Goal: Task Accomplishment & Management: Complete application form

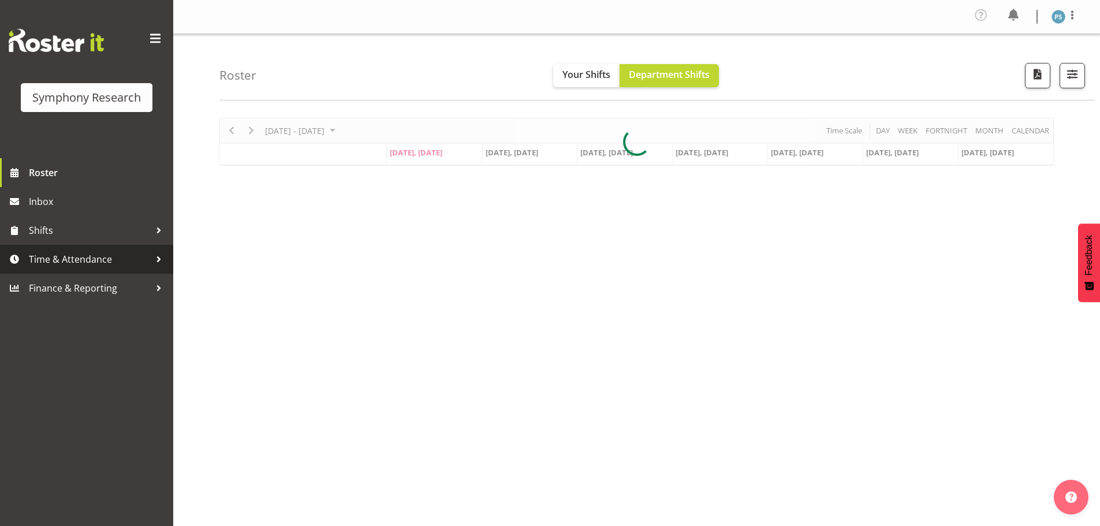
click at [100, 251] on link "Time & Attendance" at bounding box center [86, 259] width 173 height 29
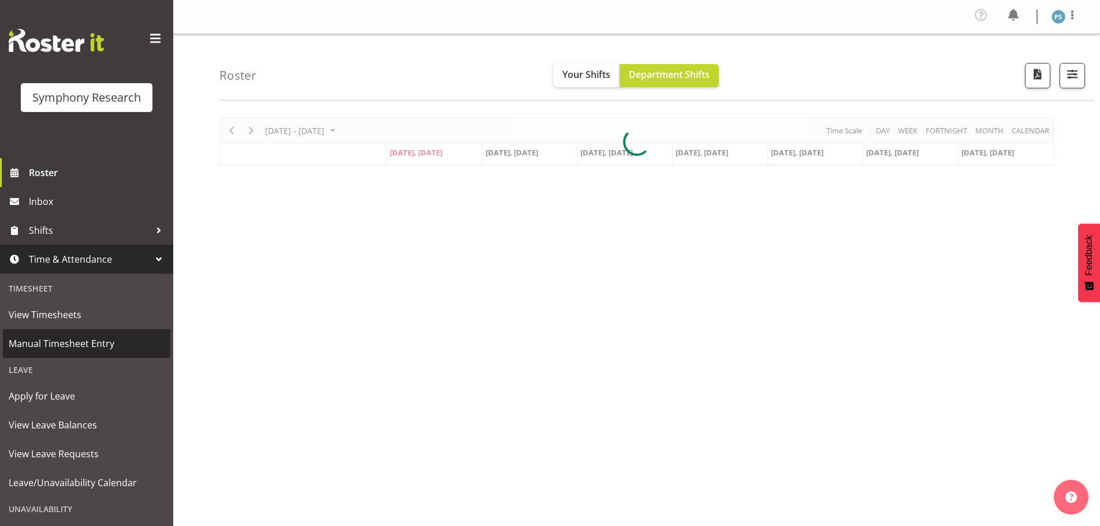
click at [79, 345] on span "Manual Timesheet Entry" at bounding box center [87, 343] width 156 height 17
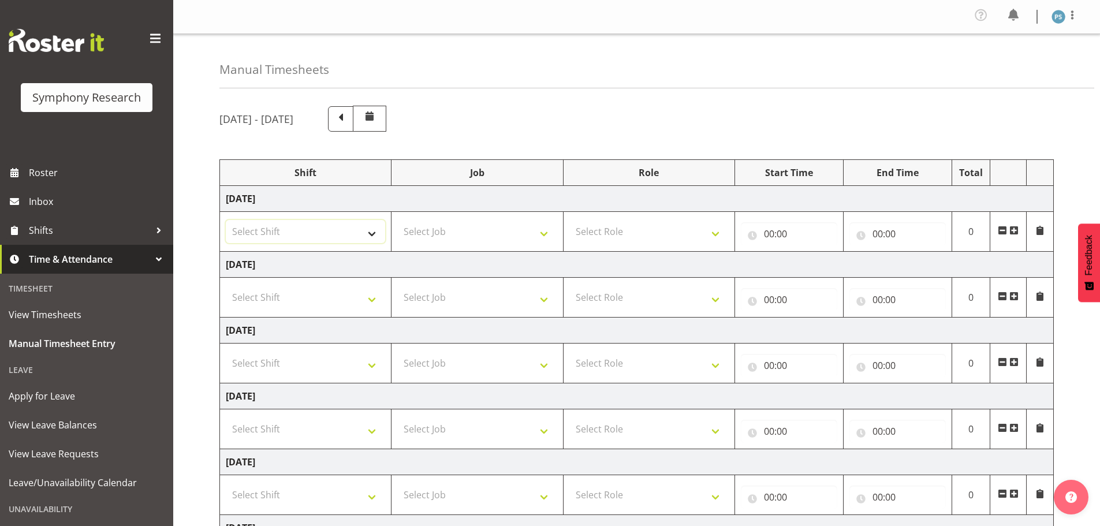
click at [371, 232] on select "Select Shift !!Weekend Residential (Roster IT Shift Label) *Business 9/10am ~ 4…" at bounding box center [305, 231] width 159 height 23
select select "4583"
click at [226, 220] on select "Select Shift !!Weekend Residential (Roster IT Shift Label) *Business 9/10am ~ 4…" at bounding box center [305, 231] width 159 height 23
click at [543, 233] on select "Select Job 550060 IF Admin 553492 World Poll Aus Wave 2 Main 2025 553493 World …" at bounding box center [476, 231] width 159 height 23
select select "715"
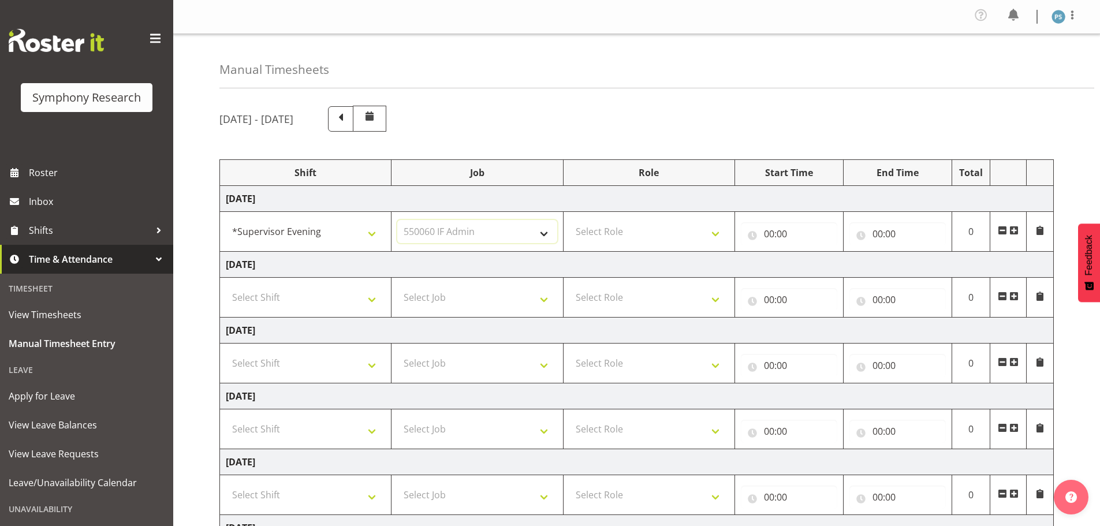
click at [397, 220] on select "Select Job 550060 IF Admin 553492 World Poll Aus Wave 2 Main 2025 553493 World …" at bounding box center [476, 231] width 159 height 23
click at [718, 232] on select "Select Role Supervisor Briefing Interviewing" at bounding box center [648, 231] width 159 height 23
select select "45"
click at [569, 220] on select "Select Role Supervisor Briefing Interviewing" at bounding box center [648, 231] width 159 height 23
click at [768, 234] on input "00:00" at bounding box center [789, 233] width 96 height 23
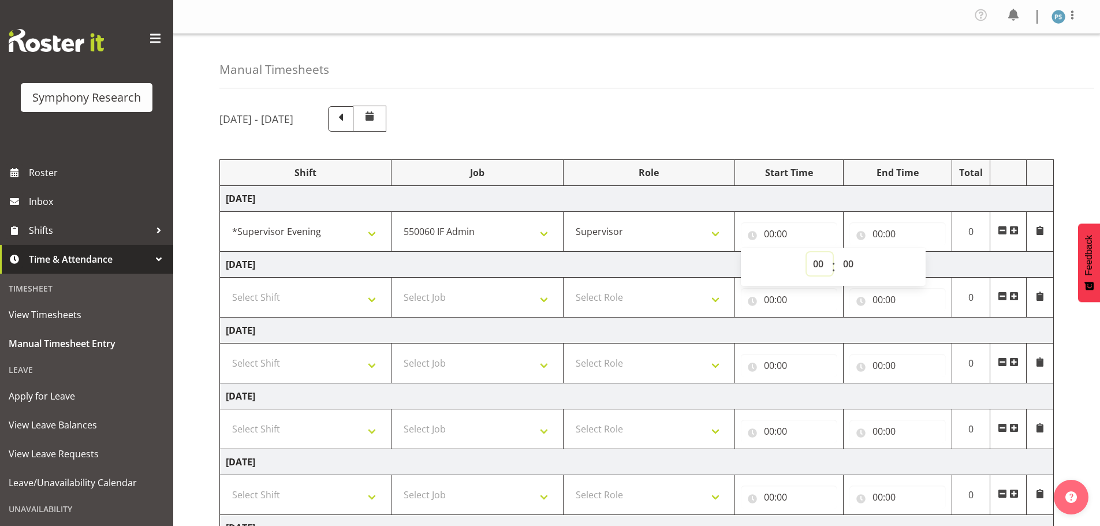
click at [817, 261] on select "00 01 02 03 04 05 06 07 08 09 10 11 12 13 14 15 16 17 18 19 20 21 22 23" at bounding box center [820, 263] width 26 height 23
select select "15"
click at [807, 252] on select "00 01 02 03 04 05 06 07 08 09 10 11 12 13 14 15 16 17 18 19 20 21 22 23" at bounding box center [820, 263] width 26 height 23
type input "15:00"
click at [845, 260] on select "00 01 02 03 04 05 06 07 08 09 10 11 12 13 14 15 16 17 18 19 20 21 22 23 24 25 2…" at bounding box center [850, 263] width 26 height 23
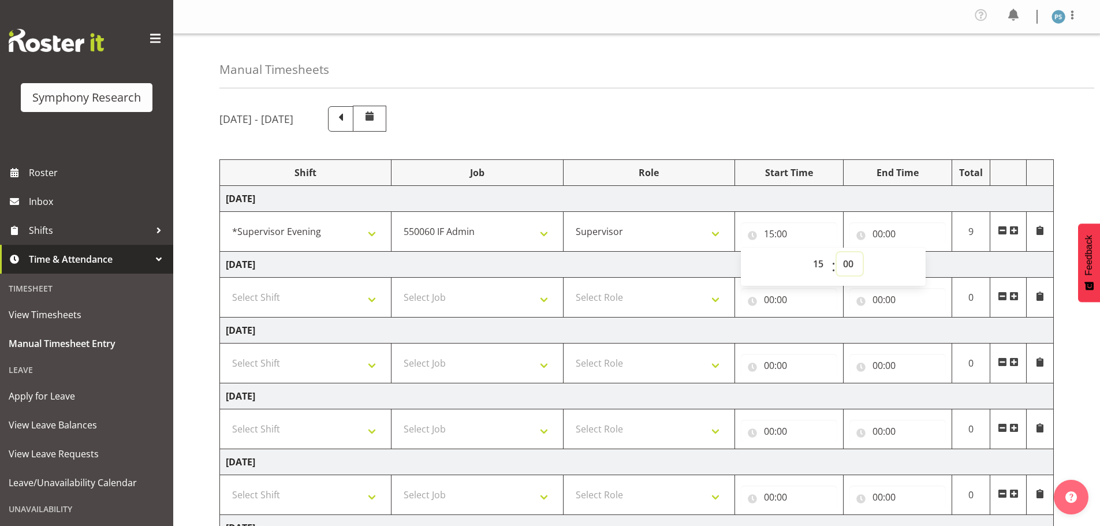
select select "45"
click at [837, 252] on select "00 01 02 03 04 05 06 07 08 09 10 11 12 13 14 15 16 17 18 19 20 21 22 23 24 25 2…" at bounding box center [850, 263] width 26 height 23
type input "15:45"
click at [878, 230] on input "00:00" at bounding box center [897, 233] width 96 height 23
click at [926, 264] on select "00 01 02 03 04 05 06 07 08 09 10 11 12 13 14 15 16 17 18 19 20 21 22 23" at bounding box center [928, 263] width 26 height 23
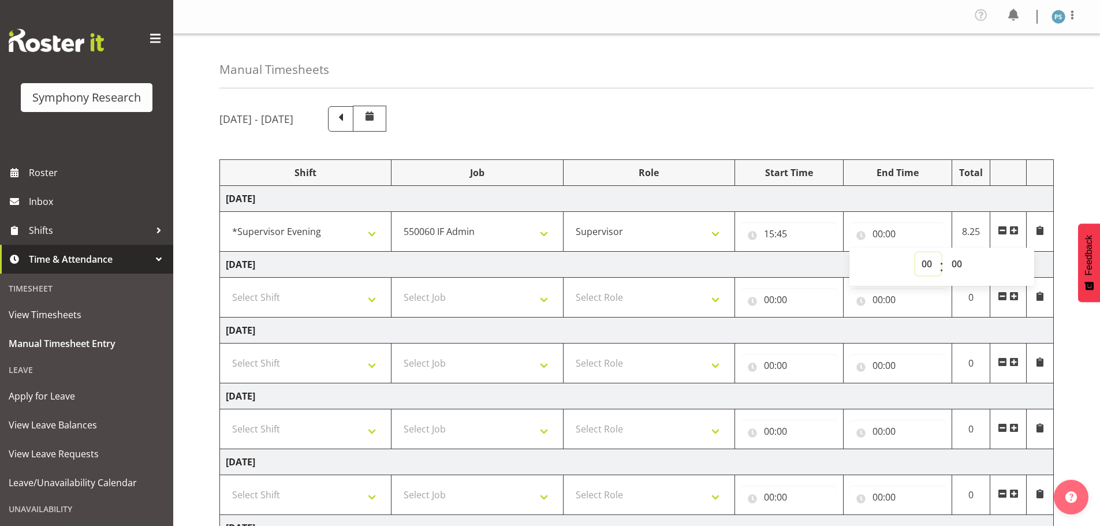
select select "16"
click at [915, 252] on select "00 01 02 03 04 05 06 07 08 09 10 11 12 13 14 15 16 17 18 19 20 21 22 23" at bounding box center [928, 263] width 26 height 23
type input "16:00"
click at [1012, 229] on span at bounding box center [1013, 230] width 9 height 9
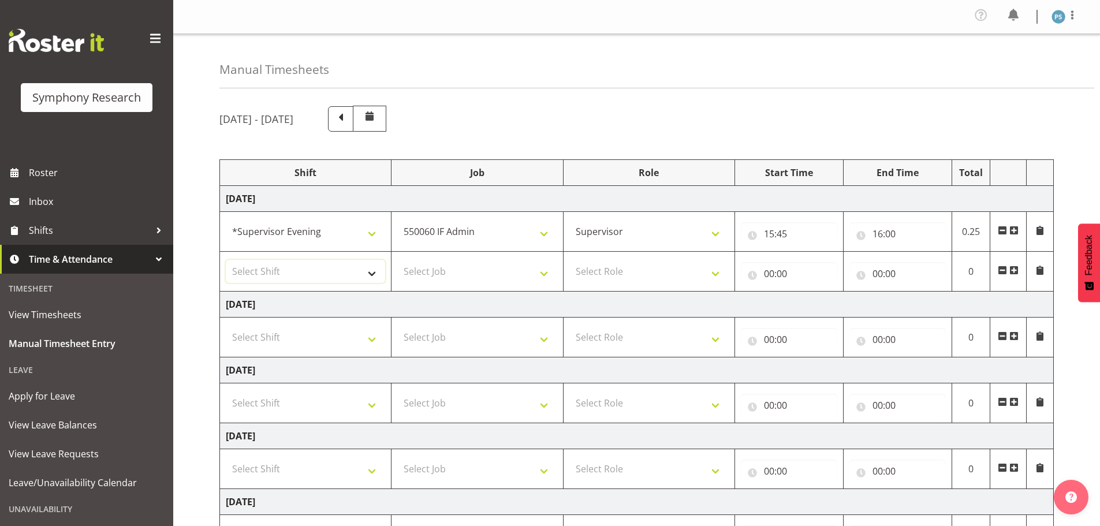
click at [370, 274] on select "Select Shift !!Weekend Residential (Roster IT Shift Label) *Business 9/10am ~ 4…" at bounding box center [305, 271] width 159 height 23
select select "4583"
click at [226, 260] on select "Select Shift !!Weekend Residential (Roster IT Shift Label) *Business 9/10am ~ 4…" at bounding box center [305, 271] width 159 height 23
click at [546, 275] on select "Select Job 550060 IF Admin 553492 World Poll Aus Wave 2 Main 2025 553493 World …" at bounding box center [476, 271] width 159 height 23
select select "10527"
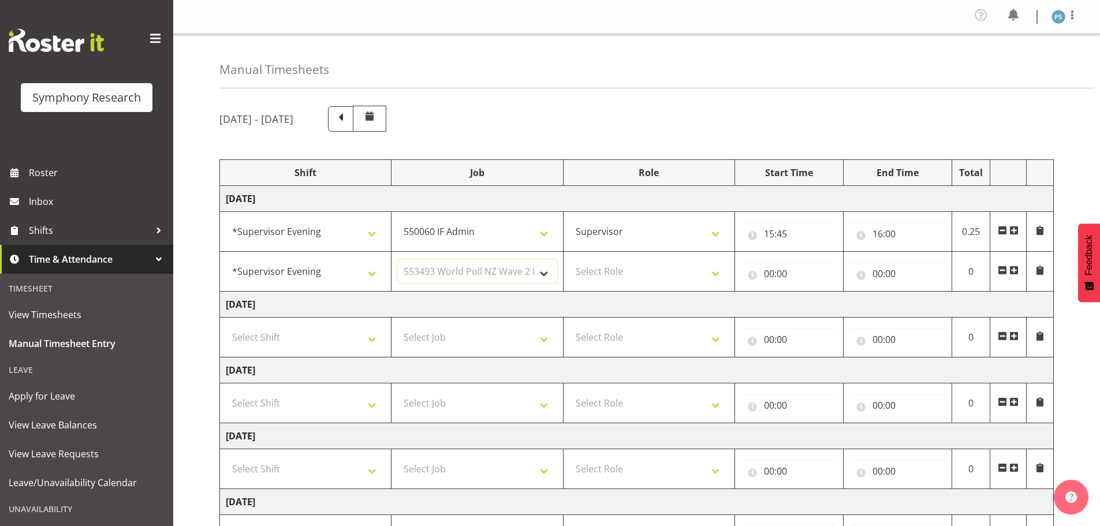
click at [397, 260] on select "Select Job 550060 IF Admin 553492 World Poll Aus Wave 2 Main 2025 553493 World …" at bounding box center [476, 271] width 159 height 23
click at [721, 272] on select "Select Role Supervisor Briefing Interviewing" at bounding box center [648, 271] width 159 height 23
select select "45"
click at [569, 260] on select "Select Role Supervisor Briefing Interviewing" at bounding box center [648, 271] width 159 height 23
click at [767, 274] on input "00:00" at bounding box center [789, 273] width 96 height 23
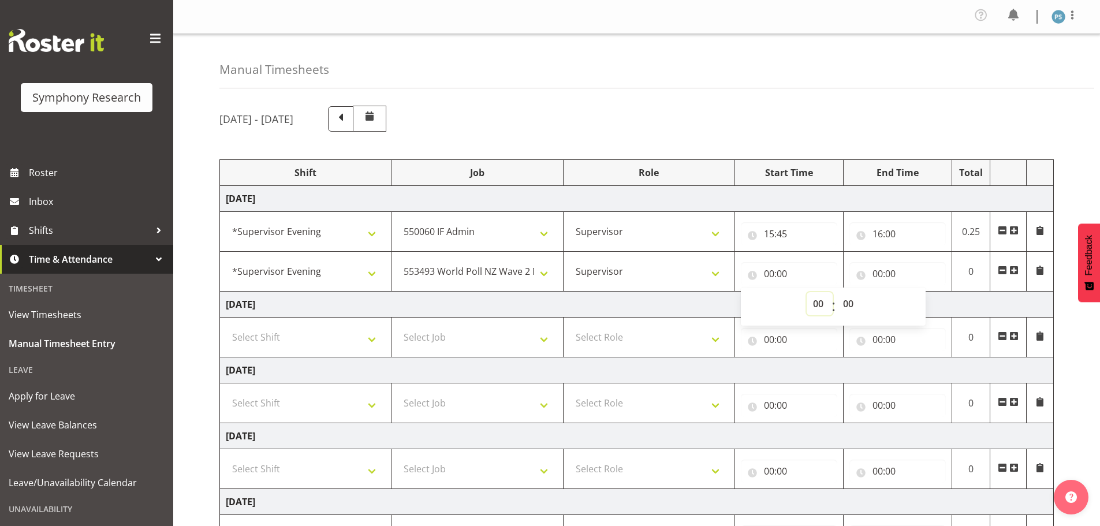
click at [815, 301] on select "00 01 02 03 04 05 06 07 08 09 10 11 12 13 14 15 16 17 18 19 20 21 22 23" at bounding box center [820, 303] width 26 height 23
select select "16"
click at [807, 292] on select "00 01 02 03 04 05 06 07 08 09 10 11 12 13 14 15 16 17 18 19 20 21 22 23" at bounding box center [820, 303] width 26 height 23
type input "16:00"
click at [845, 305] on select "00 01 02 03 04 05 06 07 08 09 10 11 12 13 14 15 16 17 18 19 20 21 22 23 24 25 2…" at bounding box center [850, 303] width 26 height 23
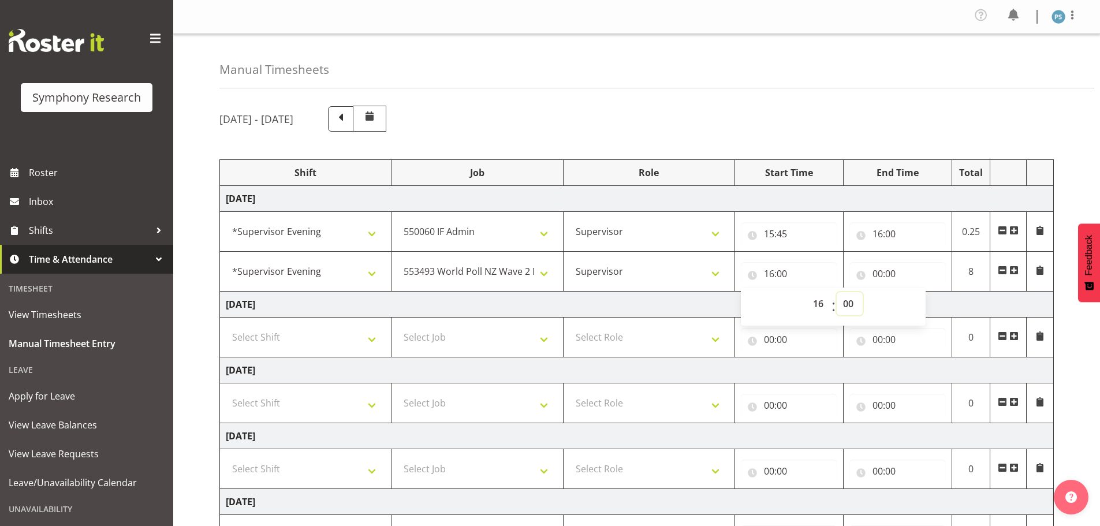
select select "30"
click at [837, 292] on select "00 01 02 03 04 05 06 07 08 09 10 11 12 13 14 15 16 17 18 19 20 21 22 23 24 25 2…" at bounding box center [850, 303] width 26 height 23
type input "16:30"
click at [876, 274] on input "00:00" at bounding box center [897, 273] width 96 height 23
click at [924, 301] on select "00 01 02 03 04 05 06 07 08 09 10 11 12 13 14 15 16 17 18 19 20 21 22 23" at bounding box center [928, 303] width 26 height 23
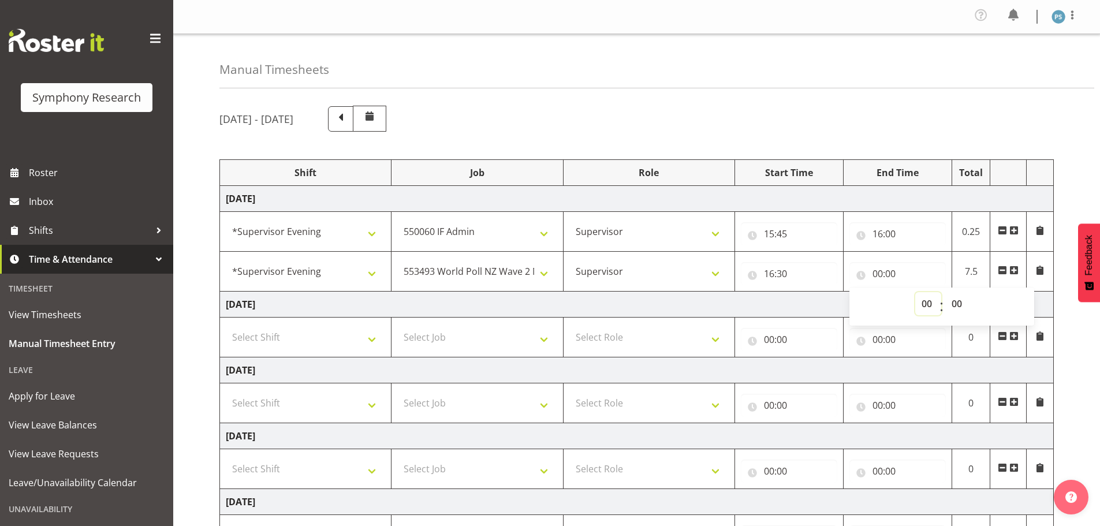
select select "18"
click at [915, 292] on select "00 01 02 03 04 05 06 07 08 09 10 11 12 13 14 15 16 17 18 19 20 21 22 23" at bounding box center [928, 303] width 26 height 23
type input "18:00"
click at [955, 303] on select "00 01 02 03 04 05 06 07 08 09 10 11 12 13 14 15 16 17 18 19 20 21 22 23 24 25 2…" at bounding box center [958, 303] width 26 height 23
select select "30"
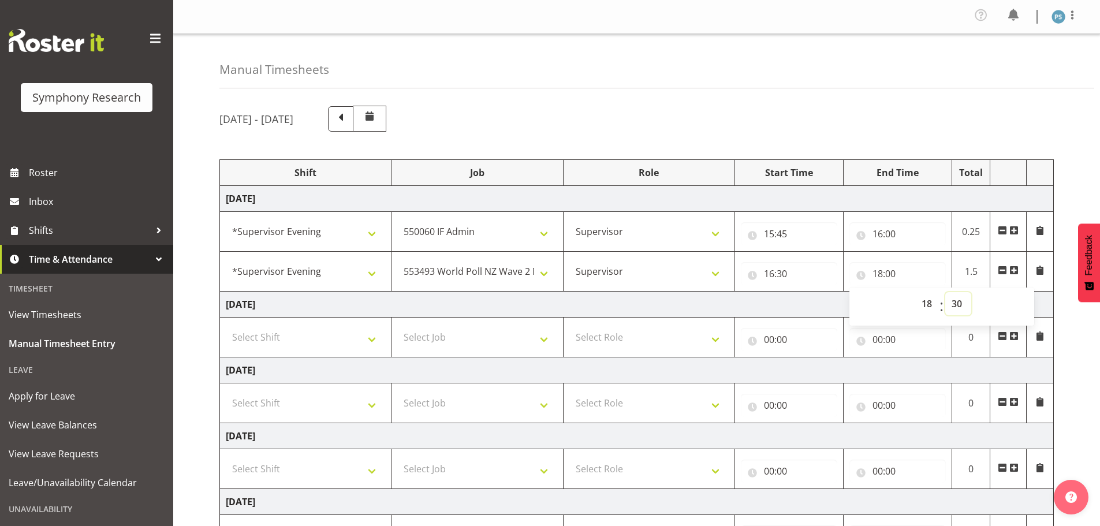
click at [945, 292] on select "00 01 02 03 04 05 06 07 08 09 10 11 12 13 14 15 16 17 18 19 20 21 22 23 24 25 2…" at bounding box center [958, 303] width 26 height 23
type input "18:30"
click at [1012, 270] on span at bounding box center [1013, 270] width 9 height 9
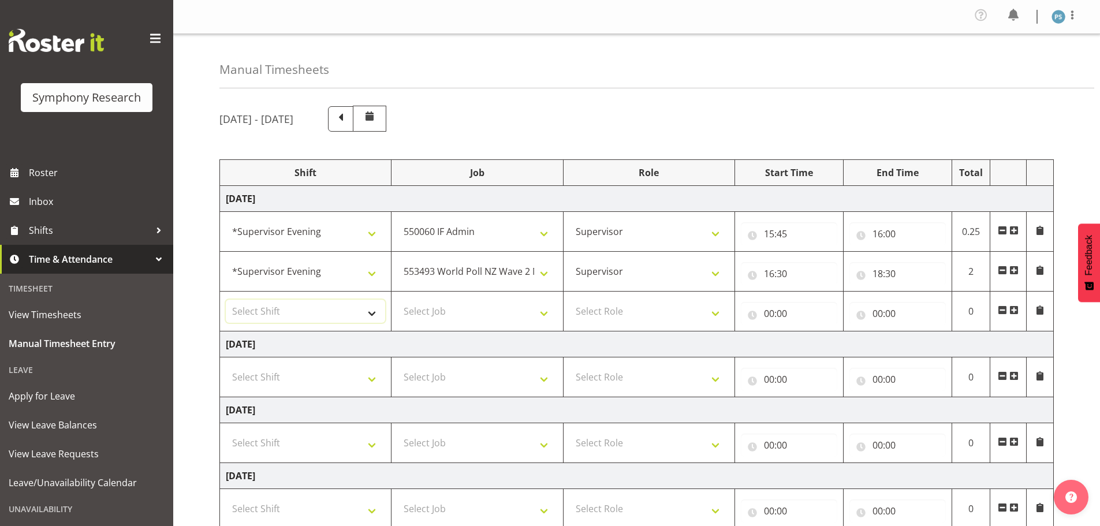
click at [370, 305] on select "Select Shift !!Weekend Residential (Roster IT Shift Label) *Business 9/10am ~ 4…" at bounding box center [305, 311] width 159 height 23
select select "4583"
click at [226, 300] on select "Select Shift !!Weekend Residential (Roster IT Shift Label) *Business 9/10am ~ 4…" at bounding box center [305, 311] width 159 height 23
click at [545, 312] on select "Select Job 550060 IF Admin 553492 World Poll Aus Wave 2 Main 2025 553493 World …" at bounding box center [476, 311] width 159 height 23
select select "10499"
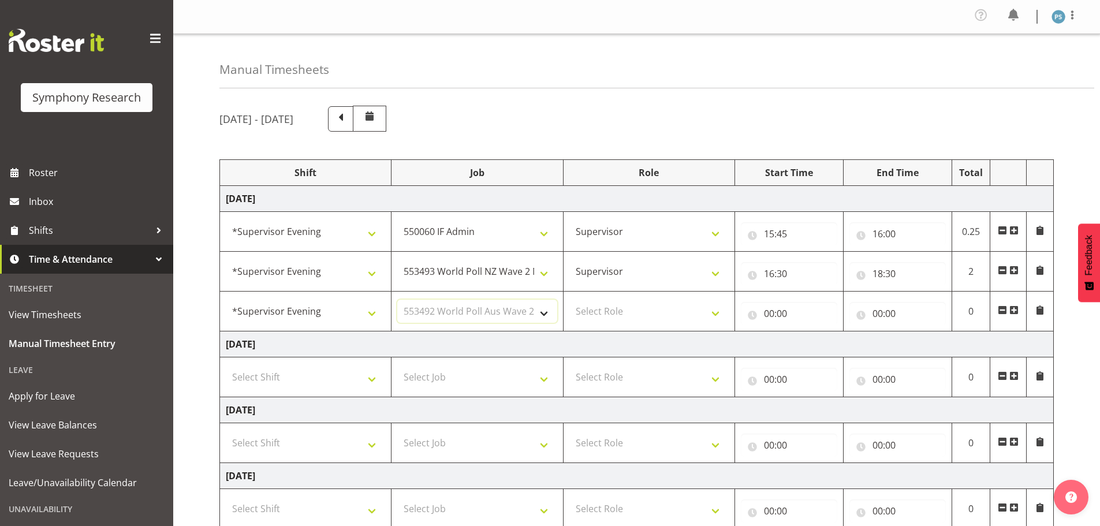
click at [397, 300] on select "Select Job 550060 IF Admin 553492 World Poll Aus Wave 2 Main 2025 553493 World …" at bounding box center [476, 311] width 159 height 23
click at [717, 310] on select "Select Role Supervisor Briefing Interviewing" at bounding box center [648, 311] width 159 height 23
select select "45"
click at [569, 300] on select "Select Role Supervisor Briefing Interviewing" at bounding box center [648, 311] width 159 height 23
click at [772, 315] on input "00:00" at bounding box center [789, 313] width 96 height 23
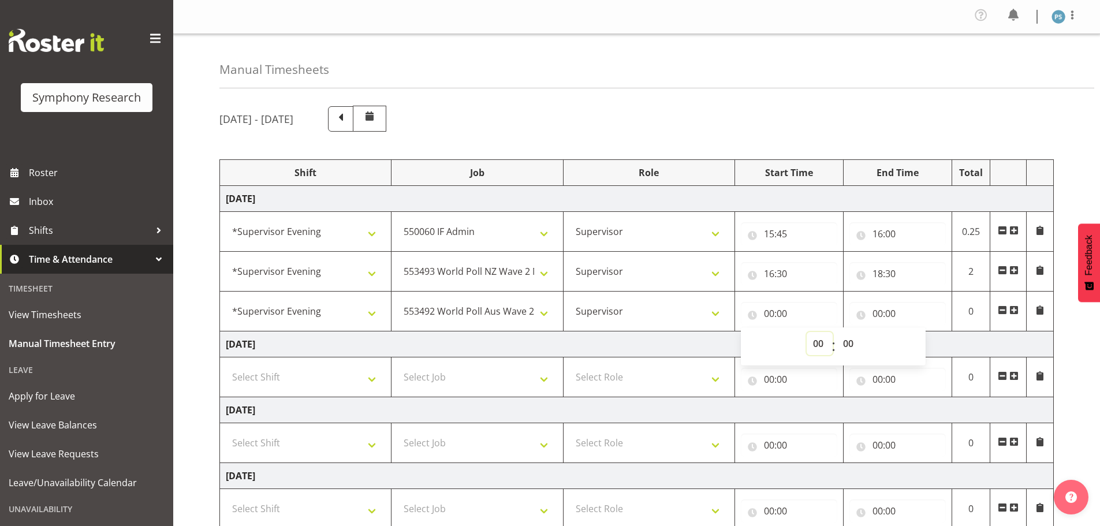
click at [822, 343] on select "00 01 02 03 04 05 06 07 08 09 10 11 12 13 14 15 16 17 18 19 20 21 22 23" at bounding box center [820, 343] width 26 height 23
select select "18"
click at [807, 332] on select "00 01 02 03 04 05 06 07 08 09 10 11 12 13 14 15 16 17 18 19 20 21 22 23" at bounding box center [820, 343] width 26 height 23
type input "18:00"
click at [848, 344] on select "00 01 02 03 04 05 06 07 08 09 10 11 12 13 14 15 16 17 18 19 20 21 22 23 24 25 2…" at bounding box center [850, 343] width 26 height 23
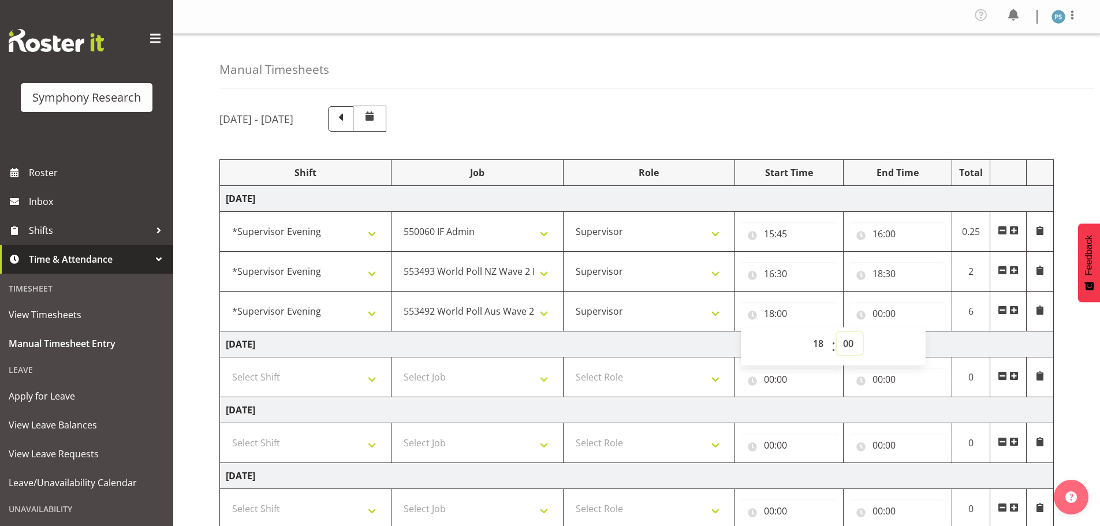
select select "30"
click at [837, 332] on select "00 01 02 03 04 05 06 07 08 09 10 11 12 13 14 15 16 17 18 19 20 21 22 23 24 25 2…" at bounding box center [850, 343] width 26 height 23
type input "18:30"
click at [876, 315] on input "00:00" at bounding box center [897, 313] width 96 height 23
click at [927, 344] on select "00 01 02 03 04 05 06 07 08 09 10 11 12 13 14 15 16 17 18 19 20 21 22 23" at bounding box center [928, 343] width 26 height 23
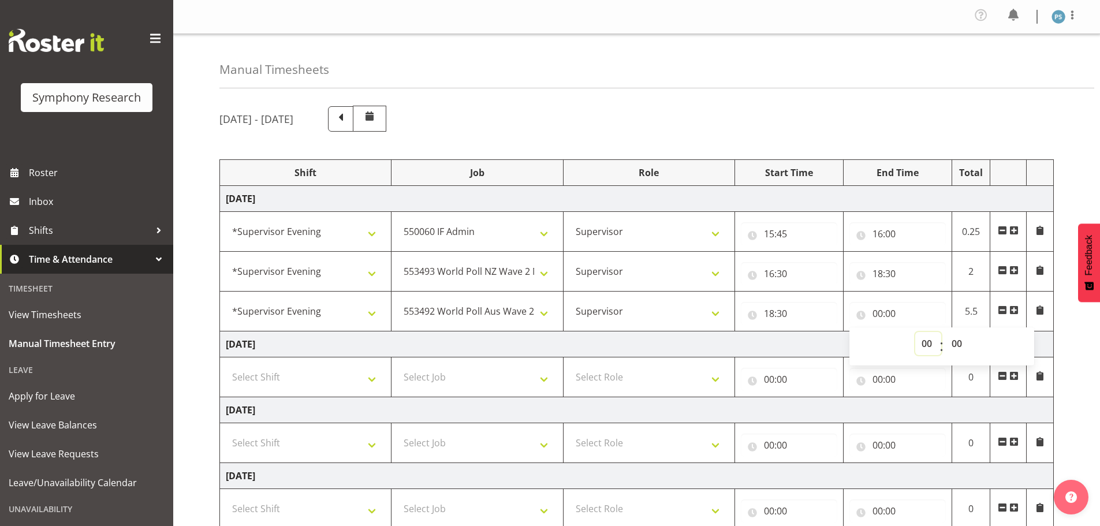
select select "23"
click at [915, 332] on select "00 01 02 03 04 05 06 07 08 09 10 11 12 13 14 15 16 17 18 19 20 21 22 23" at bounding box center [928, 343] width 26 height 23
type input "23:00"
click at [963, 343] on select "00 01 02 03 04 05 06 07 08 09 10 11 12 13 14 15 16 17 18 19 20 21 22 23 24 25 2…" at bounding box center [958, 343] width 26 height 23
select select "45"
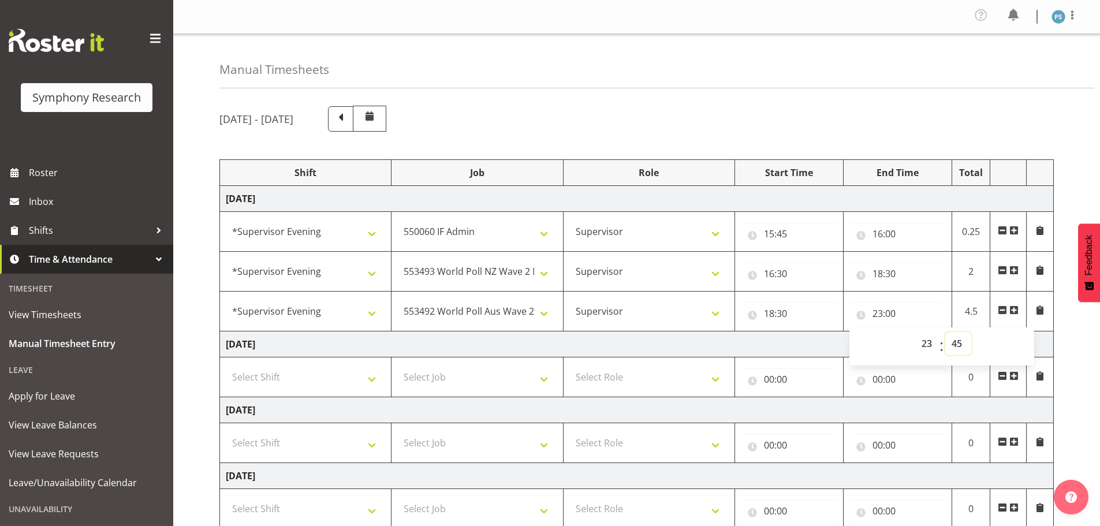
click at [945, 332] on select "00 01 02 03 04 05 06 07 08 09 10 11 12 13 14 15 16 17 18 19 20 21 22 23 24 25 2…" at bounding box center [958, 343] width 26 height 23
type input "23:45"
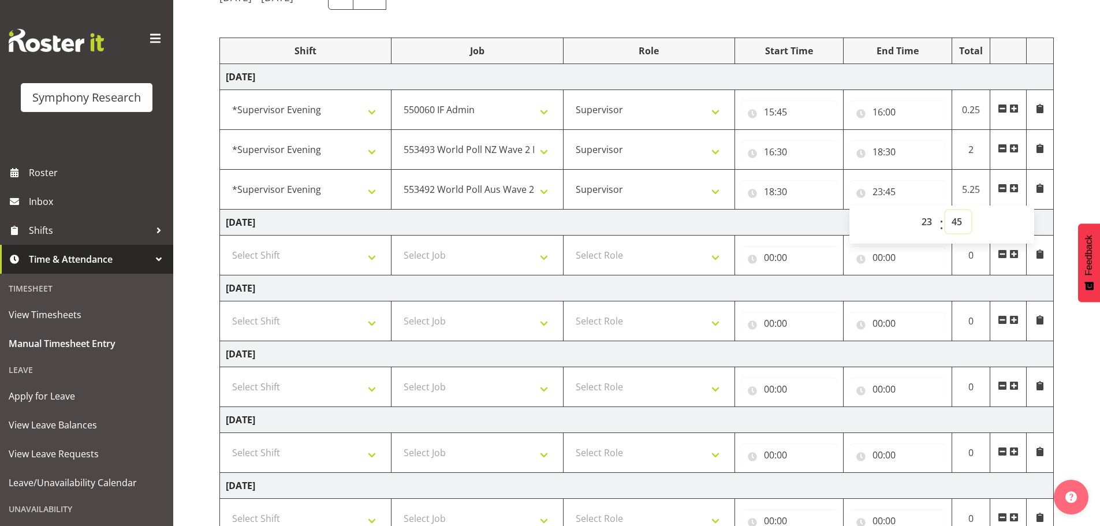
scroll to position [274, 0]
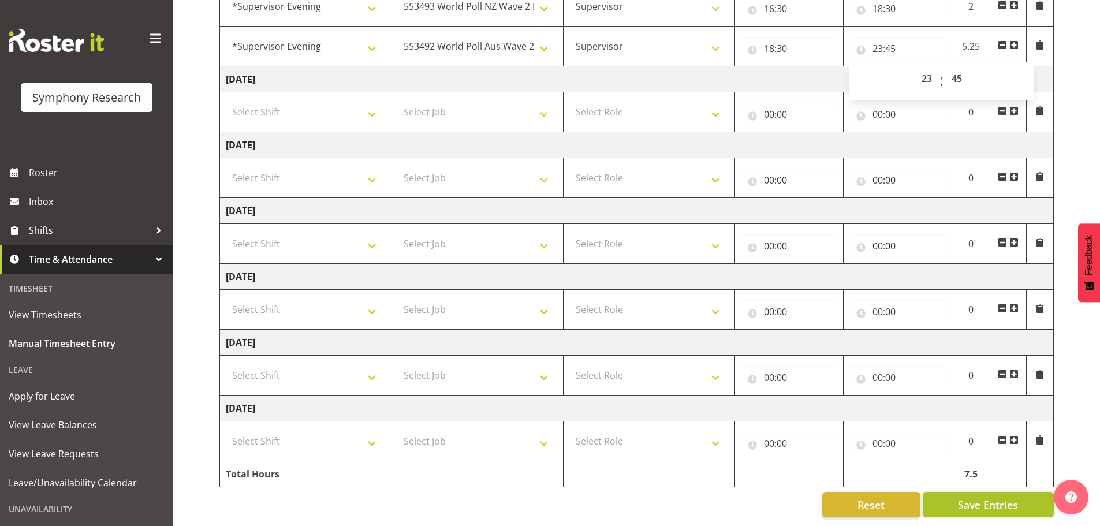
click at [970, 497] on span "Save Entries" at bounding box center [988, 504] width 60 height 15
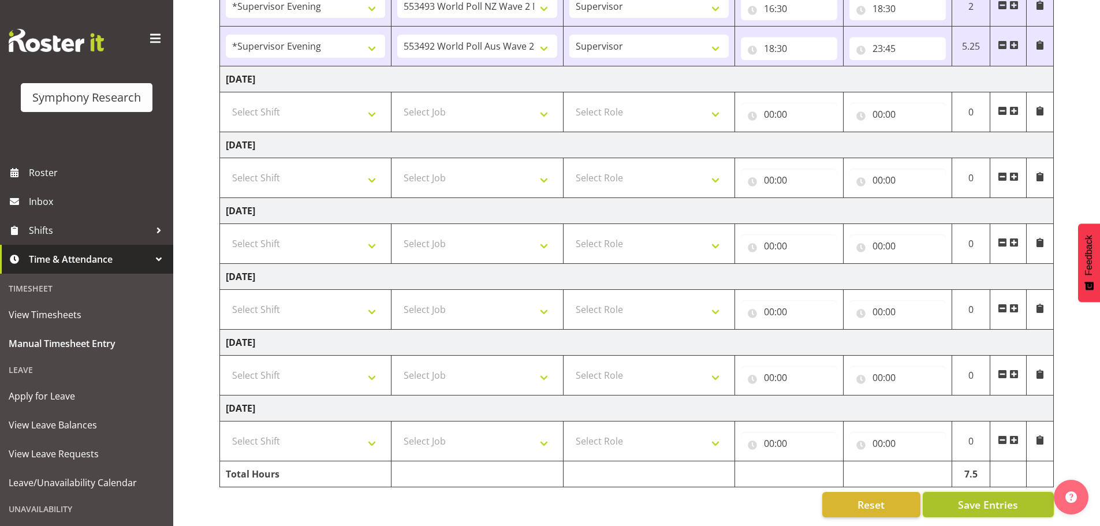
click at [991, 497] on span "Save Entries" at bounding box center [988, 504] width 60 height 15
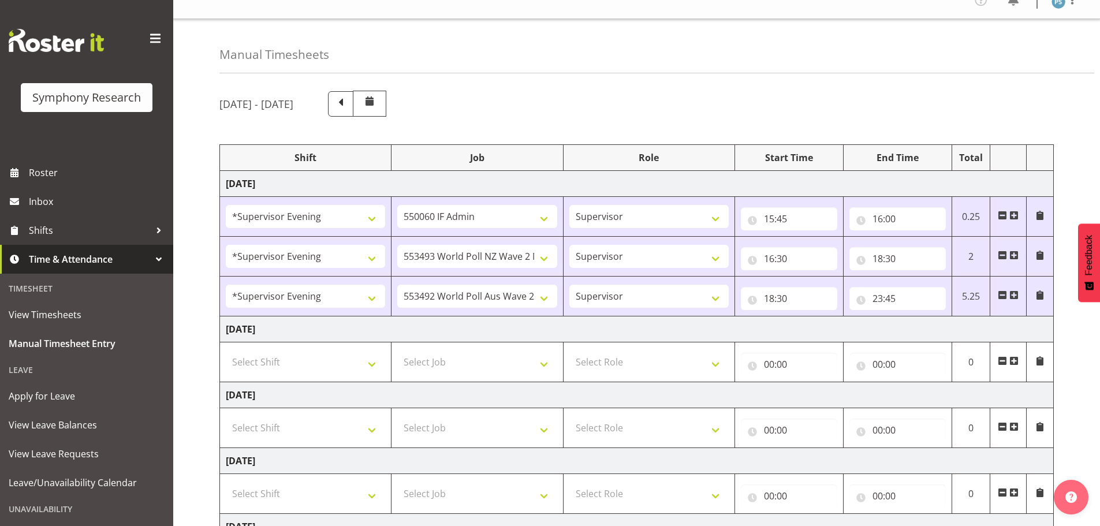
scroll to position [0, 0]
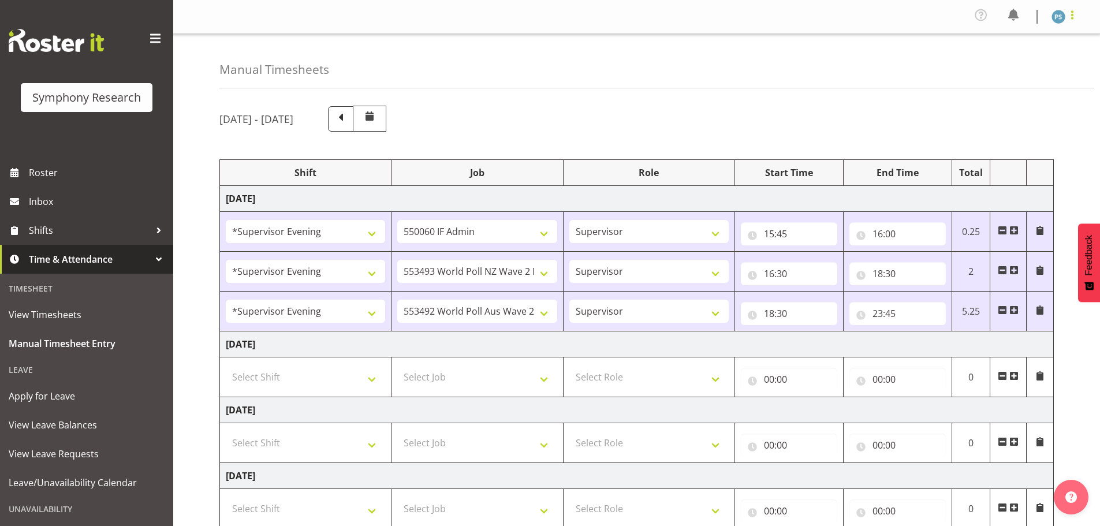
click at [1075, 20] on span at bounding box center [1072, 15] width 14 height 14
click at [1047, 58] on link "Log Out" at bounding box center [1023, 63] width 111 height 21
